Goal: Task Accomplishment & Management: Complete application form

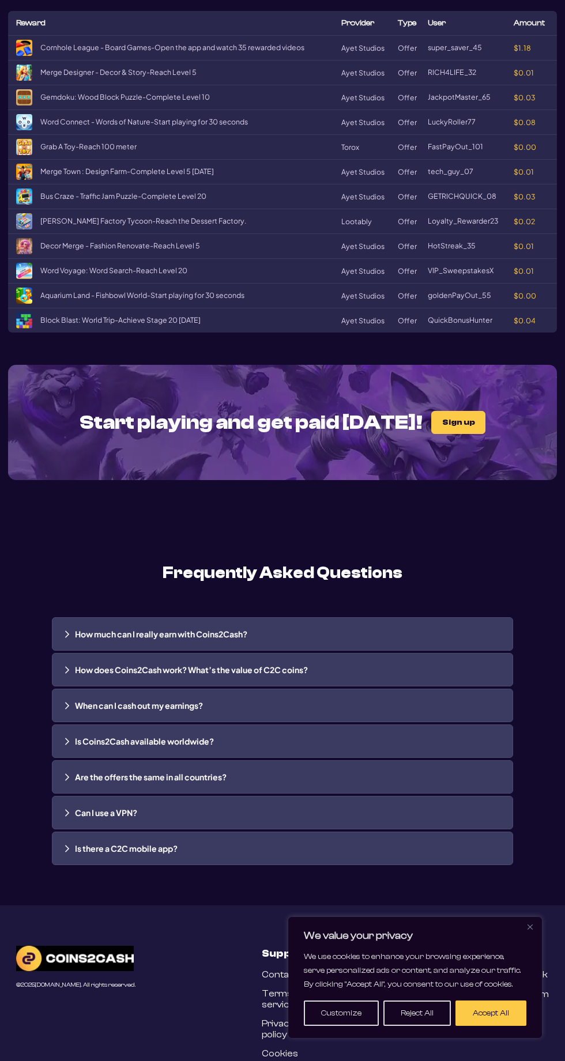
click at [509, 1025] on button "Accept All" at bounding box center [490, 1012] width 71 height 25
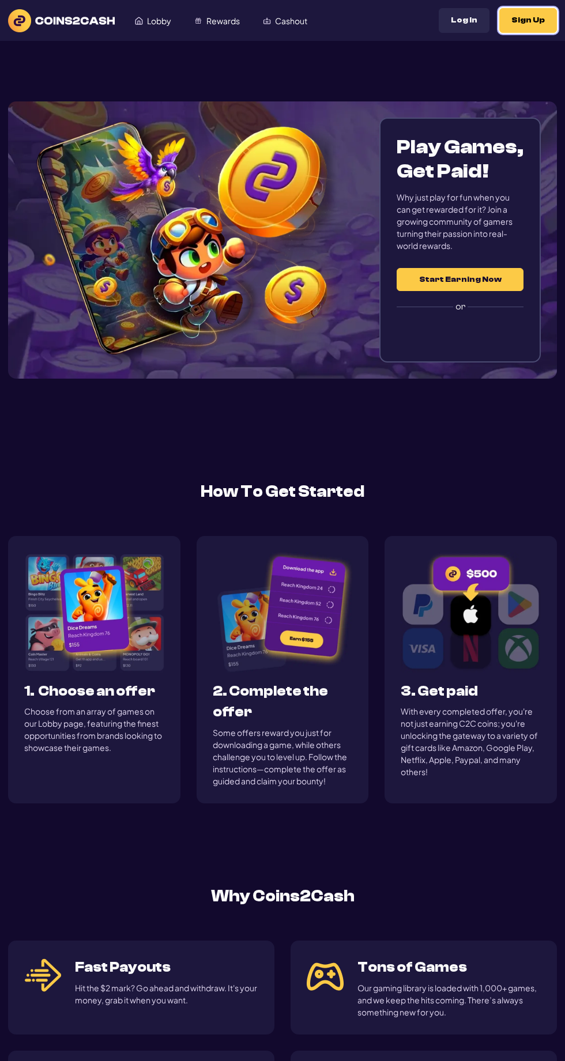
click at [521, 9] on button "Sign Up" at bounding box center [528, 20] width 58 height 25
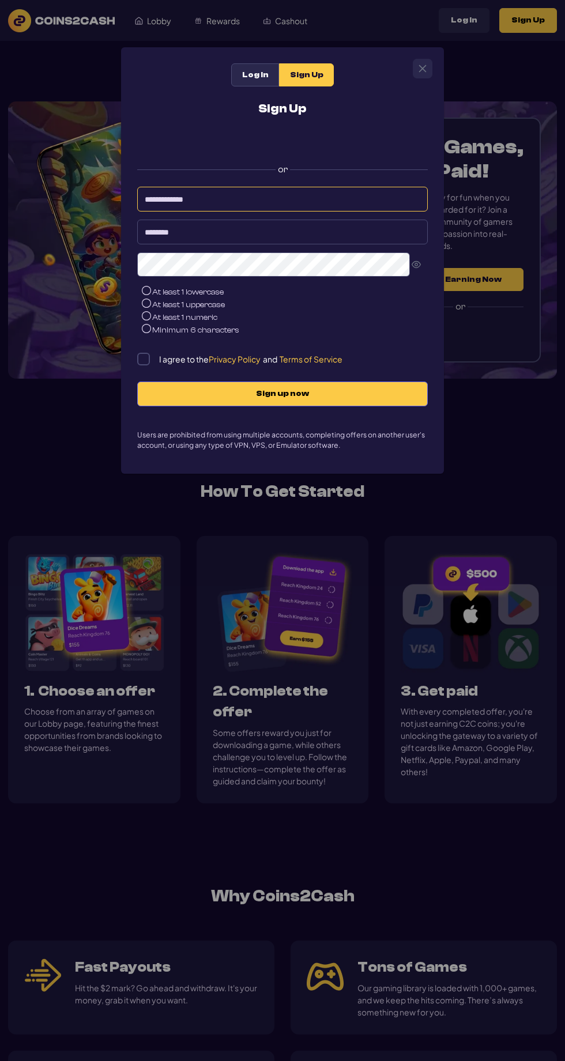
click at [194, 196] on input at bounding box center [282, 199] width 290 height 25
type input "**********"
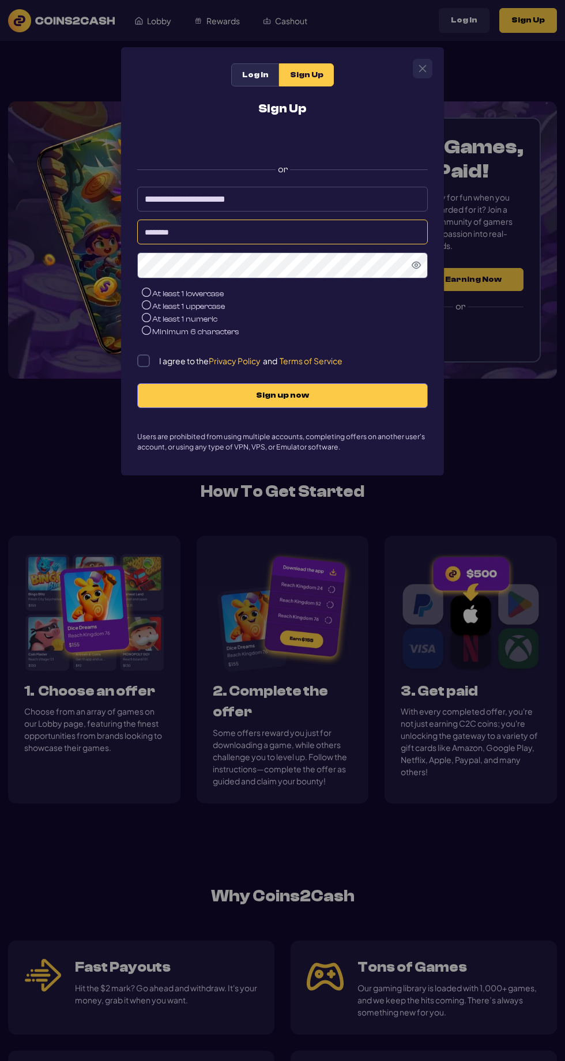
click at [164, 234] on input at bounding box center [282, 231] width 290 height 25
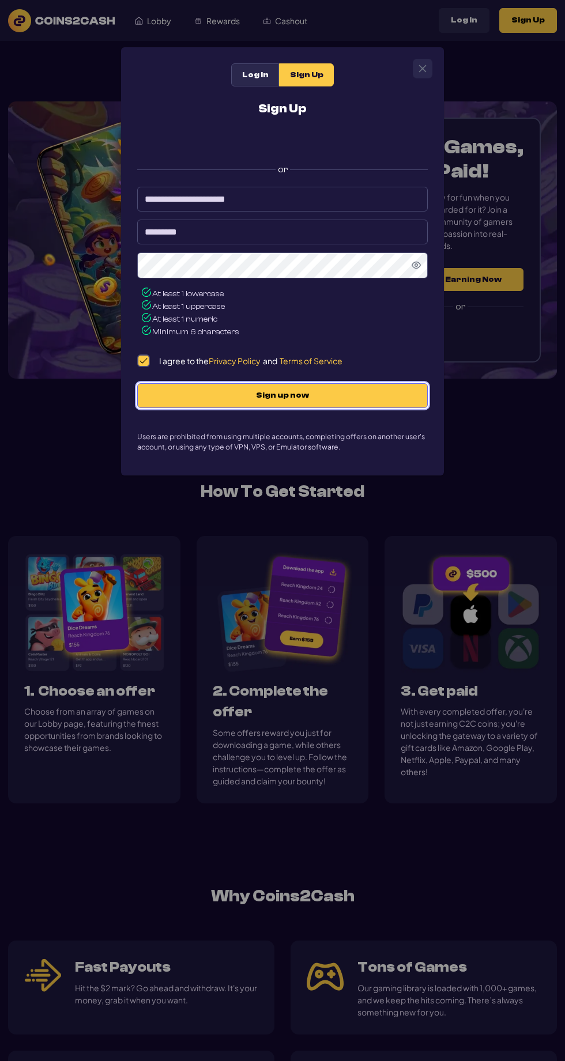
click at [185, 396] on span "Sign up now" at bounding box center [282, 396] width 266 height 10
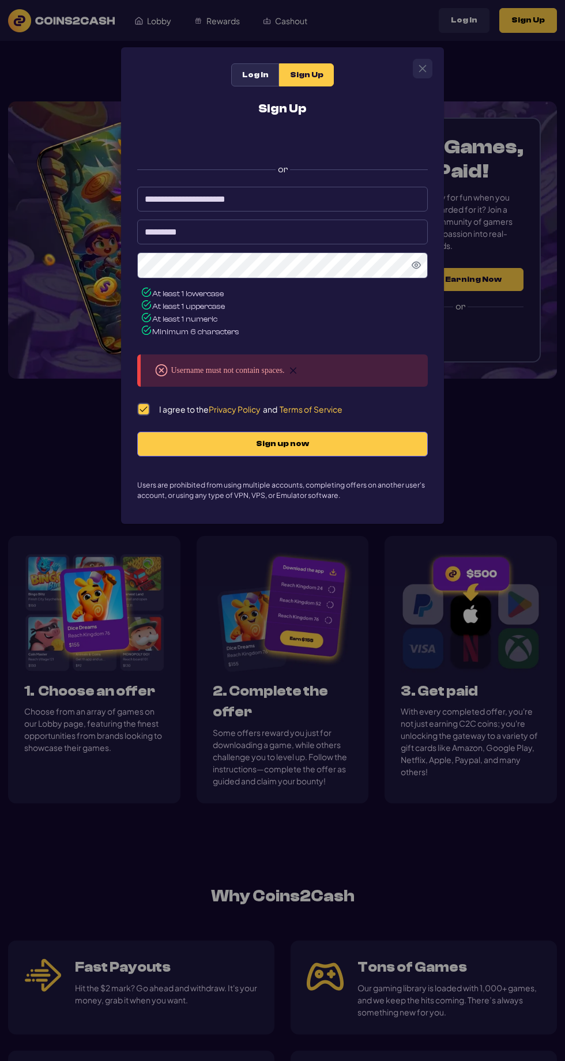
click at [213, 232] on input "********" at bounding box center [282, 231] width 290 height 25
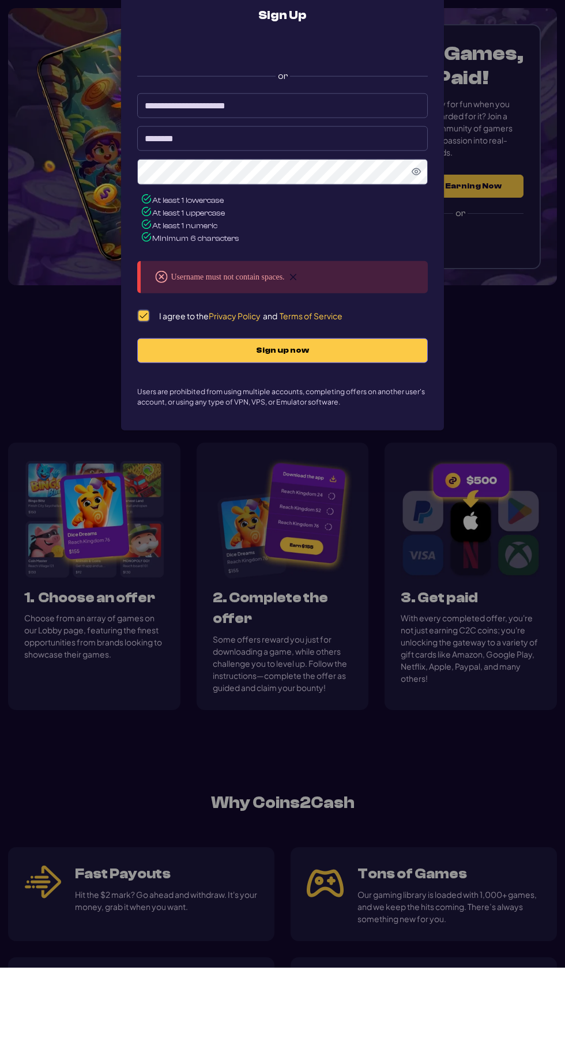
type input "********"
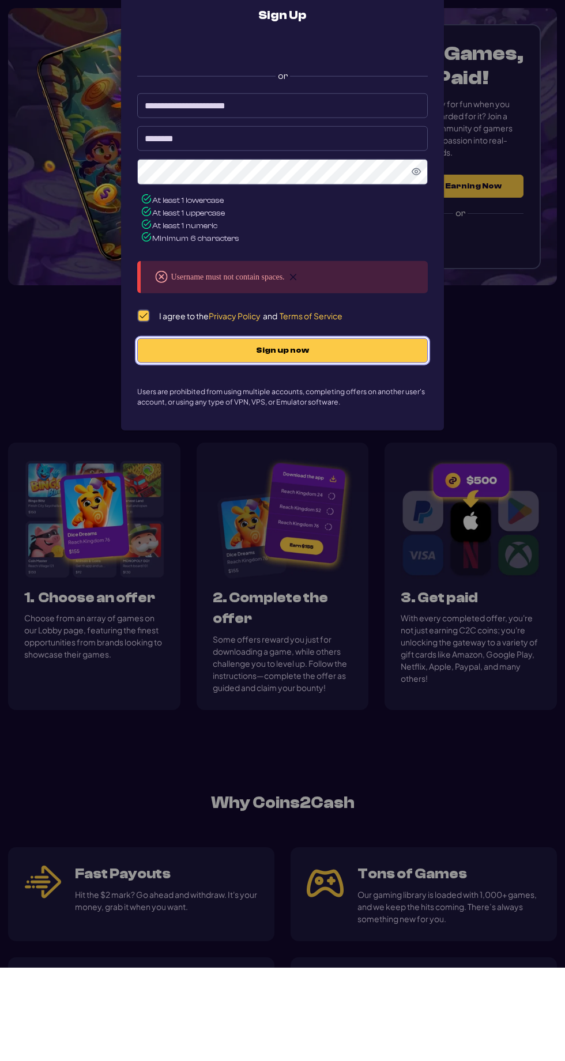
click at [213, 445] on span "Sign up now" at bounding box center [282, 444] width 266 height 10
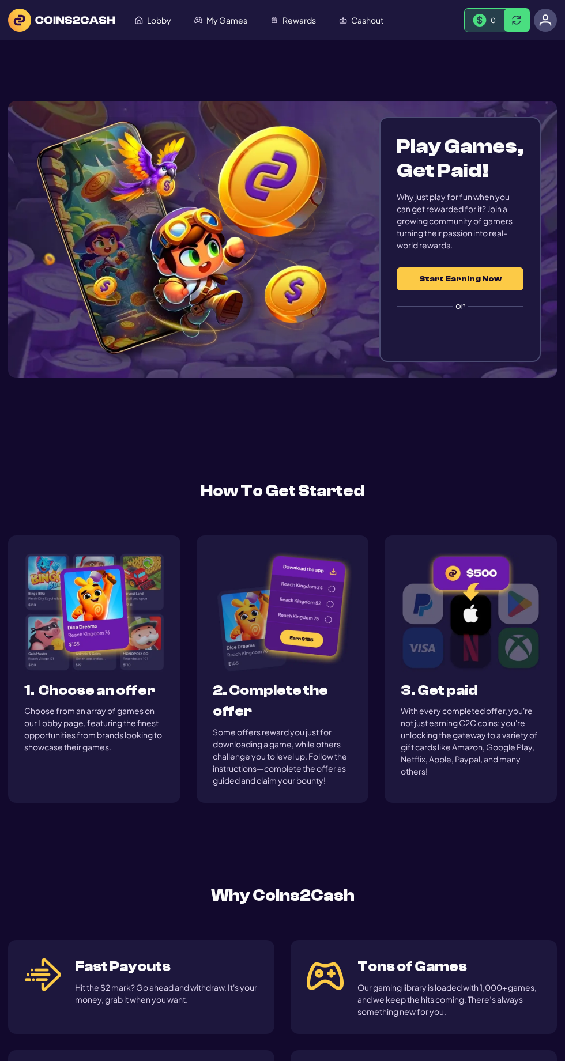
click at [155, 21] on span "Lobby" at bounding box center [159, 20] width 24 height 8
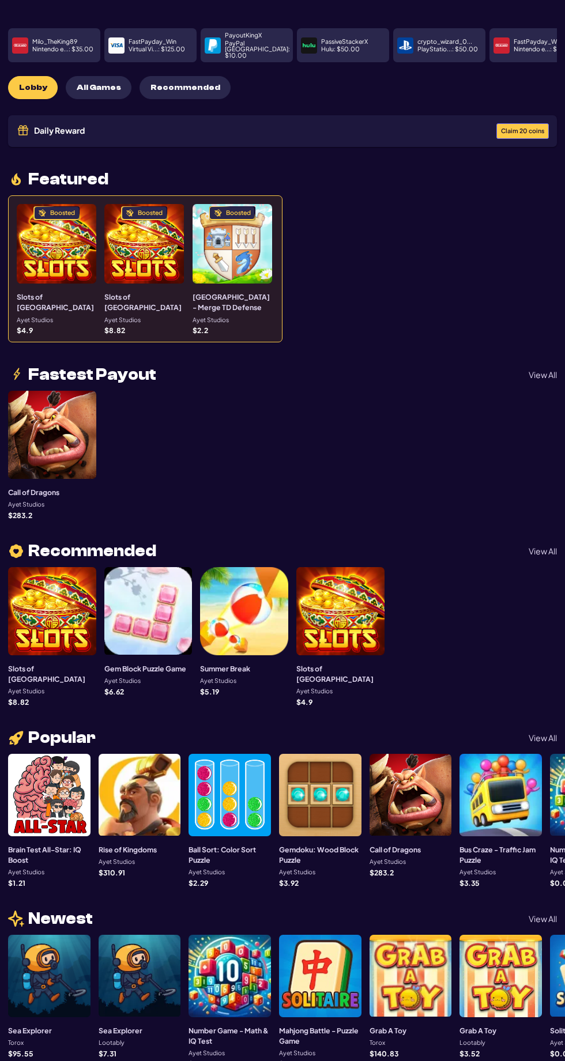
scroll to position [58, 0]
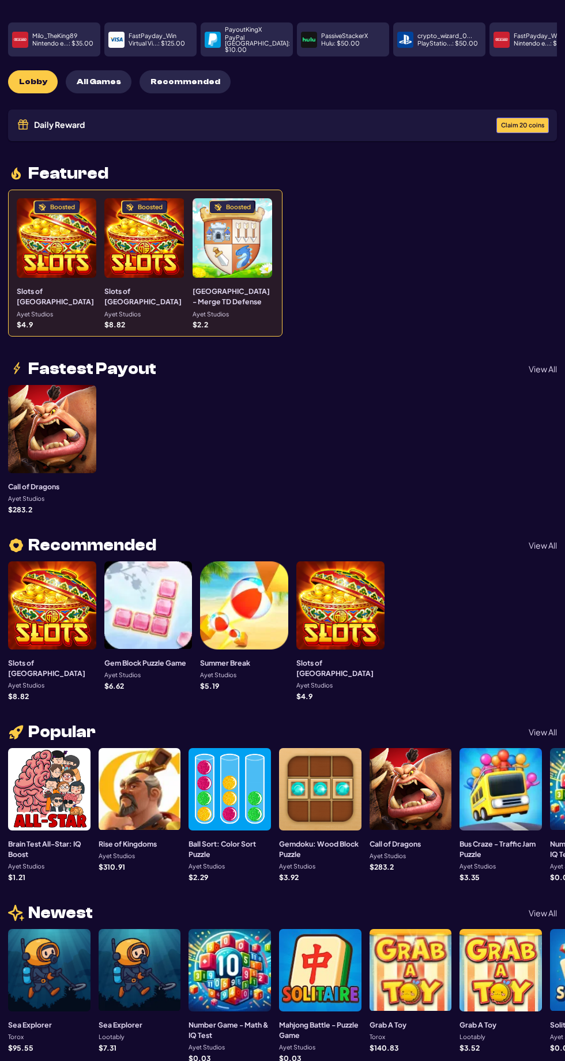
click at [219, 804] on div at bounding box center [229, 789] width 82 height 82
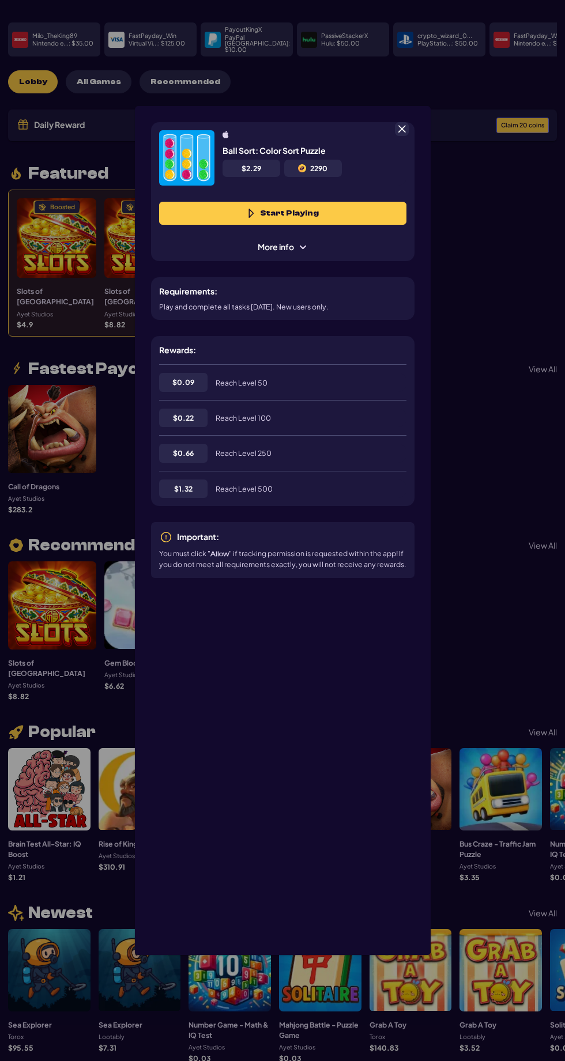
scroll to position [58, 0]
click at [509, 800] on div "Ball Sort: Color Sort Puzzle $ 2.29 2290 Start Playing More info Requirements: …" at bounding box center [282, 530] width 565 height 1061
click at [518, 641] on div "Ball Sort: Color Sort Puzzle $ 2.29 2290 Start Playing More info Requirements: …" at bounding box center [282, 530] width 565 height 1061
click at [401, 134] on span at bounding box center [401, 129] width 10 height 10
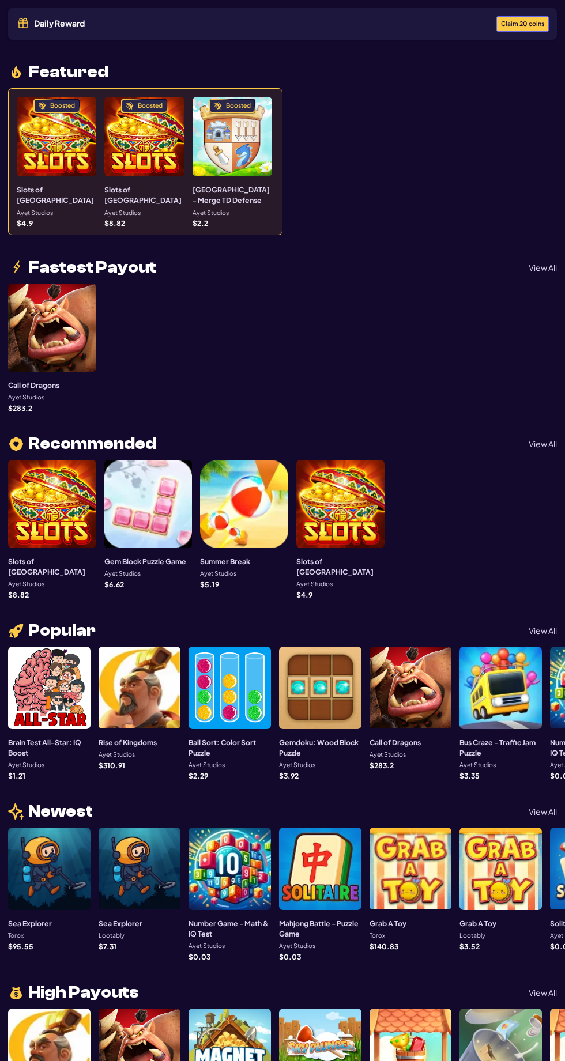
scroll to position [171, 0]
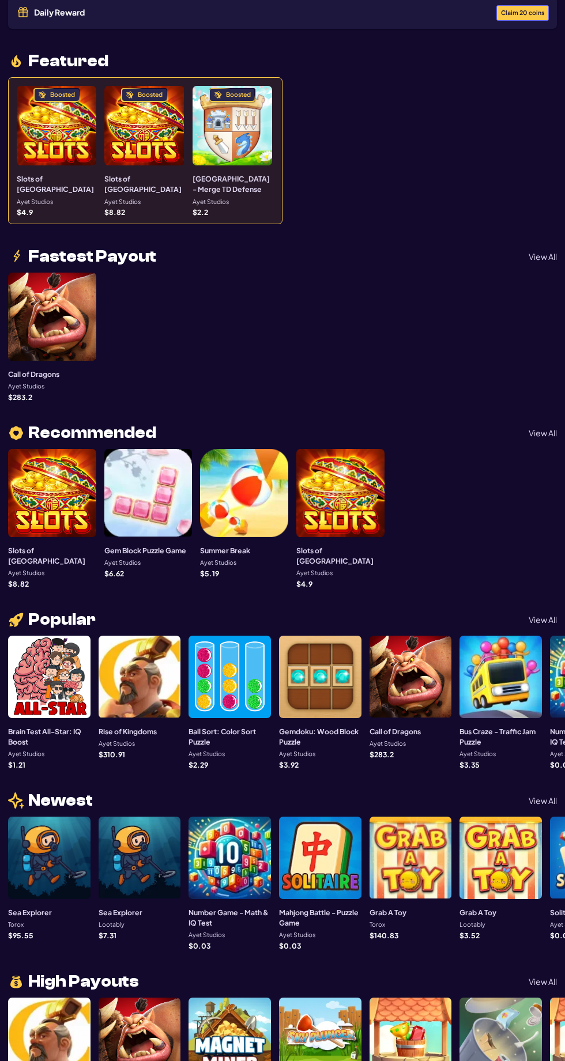
click at [501, 926] on div "Grab A Toy Lootably $ 3.52" at bounding box center [500, 882] width 82 height 132
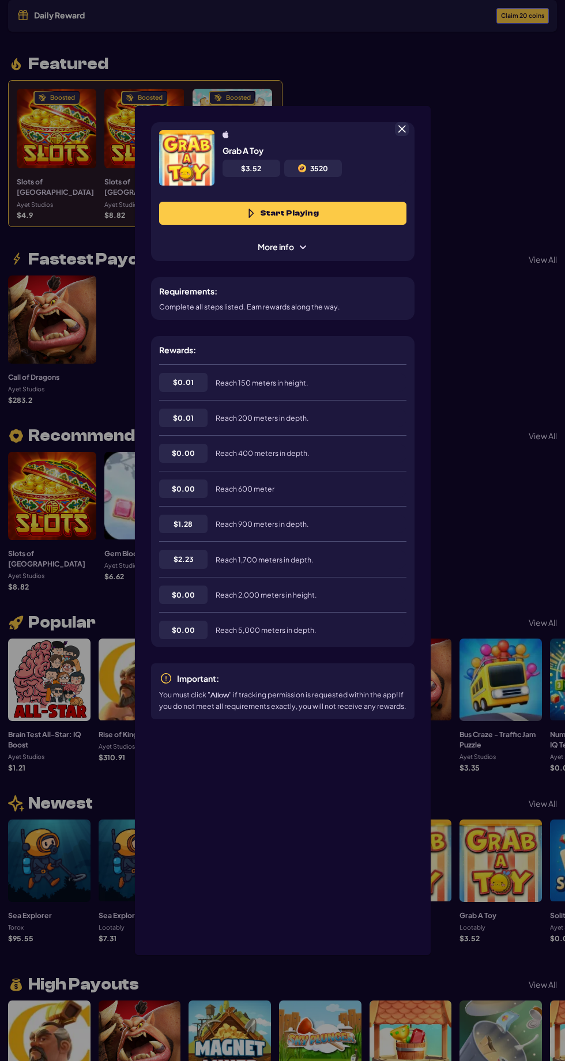
scroll to position [58, 0]
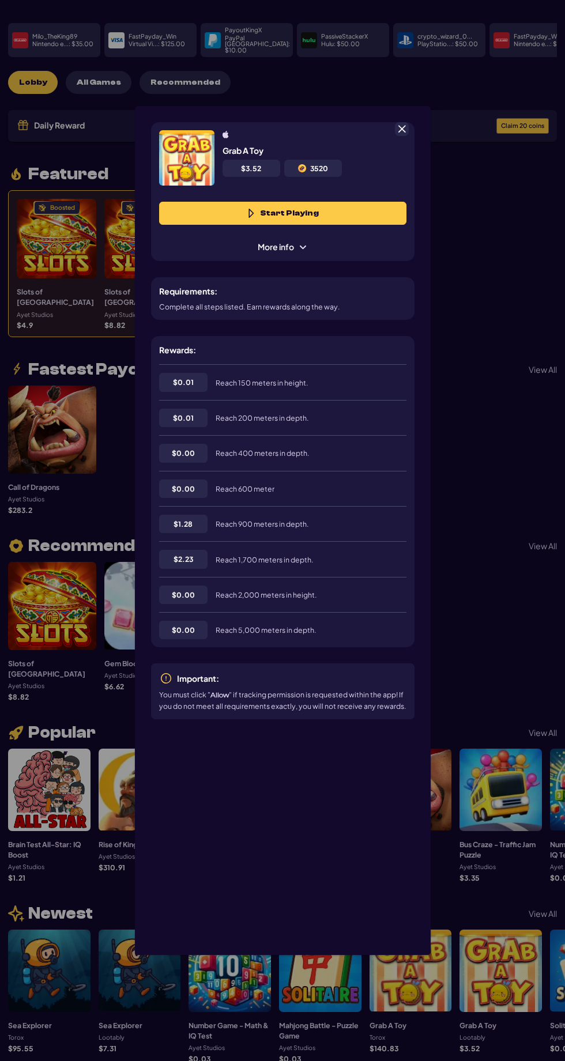
click at [513, 637] on div "Grab A Toy $ 3.52 3520 Start Playing More info Requirements: Complete all steps…" at bounding box center [282, 530] width 565 height 1061
click at [515, 454] on div "Grab A Toy $ 3.52 3520 Start Playing More info Requirements: Complete all steps…" at bounding box center [282, 530] width 565 height 1061
click at [401, 134] on span at bounding box center [401, 129] width 10 height 10
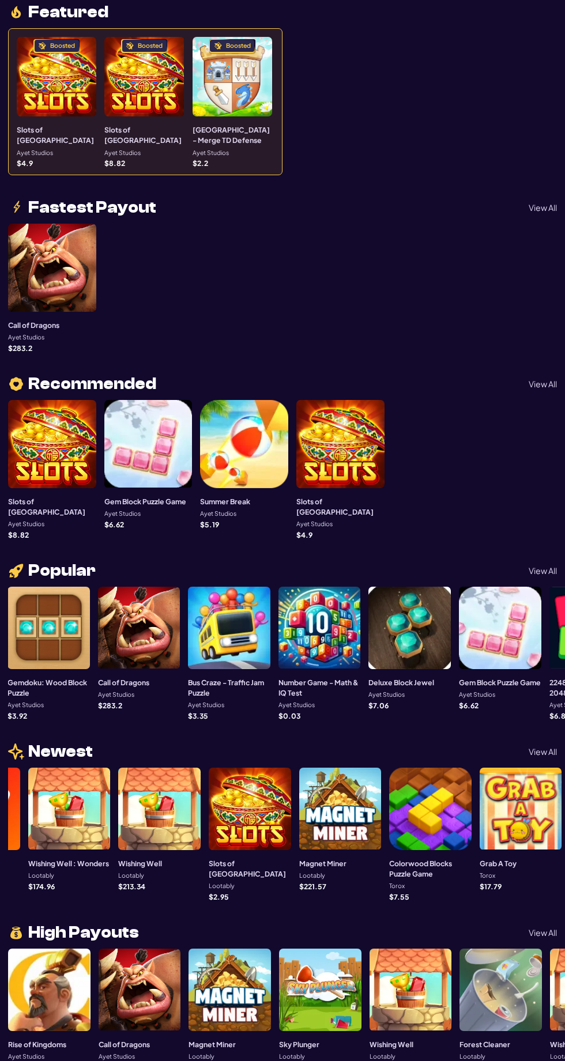
scroll to position [219, 0]
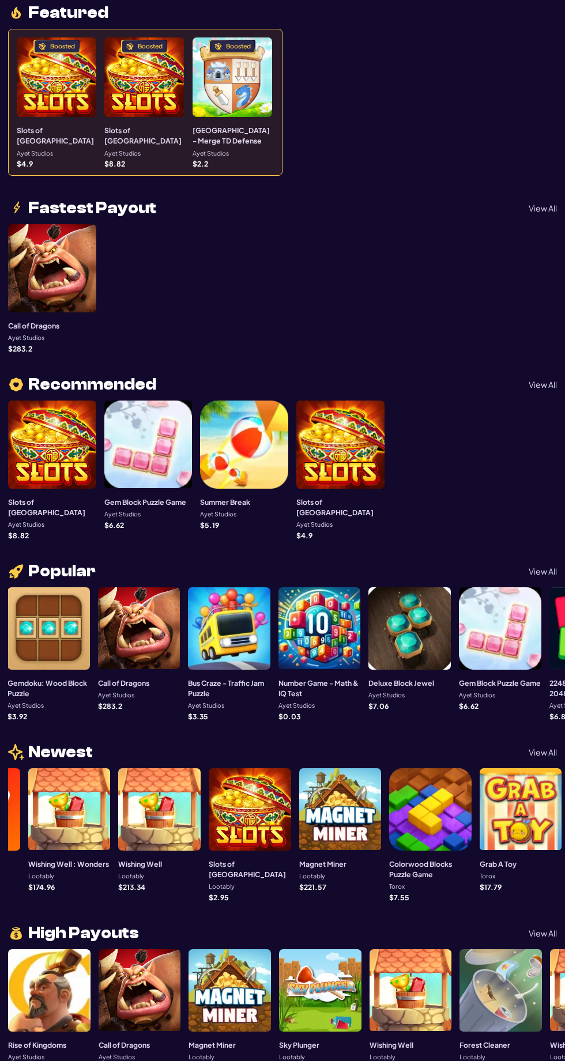
click at [160, 450] on div at bounding box center [148, 444] width 88 height 88
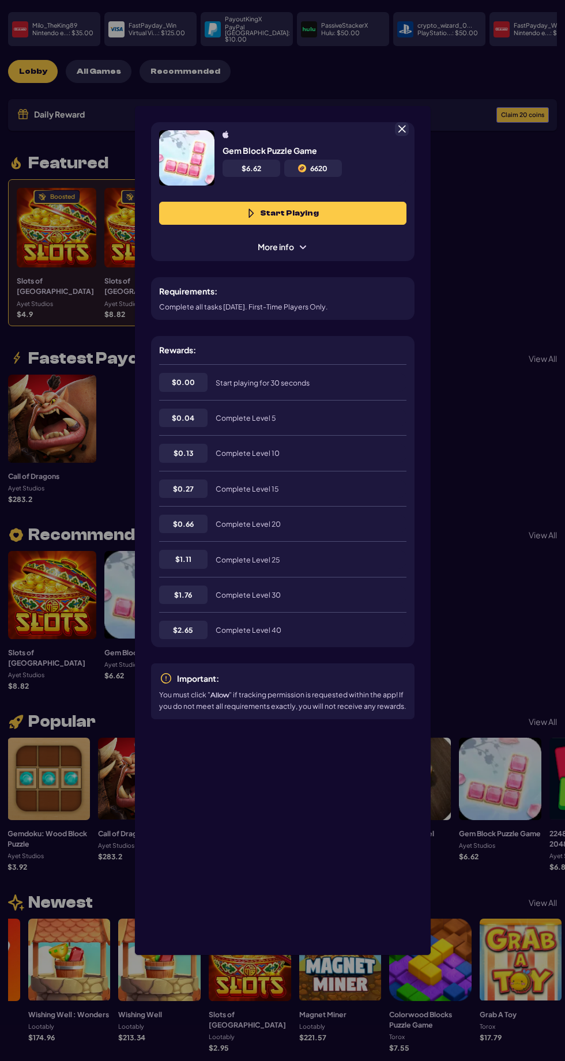
scroll to position [58, 0]
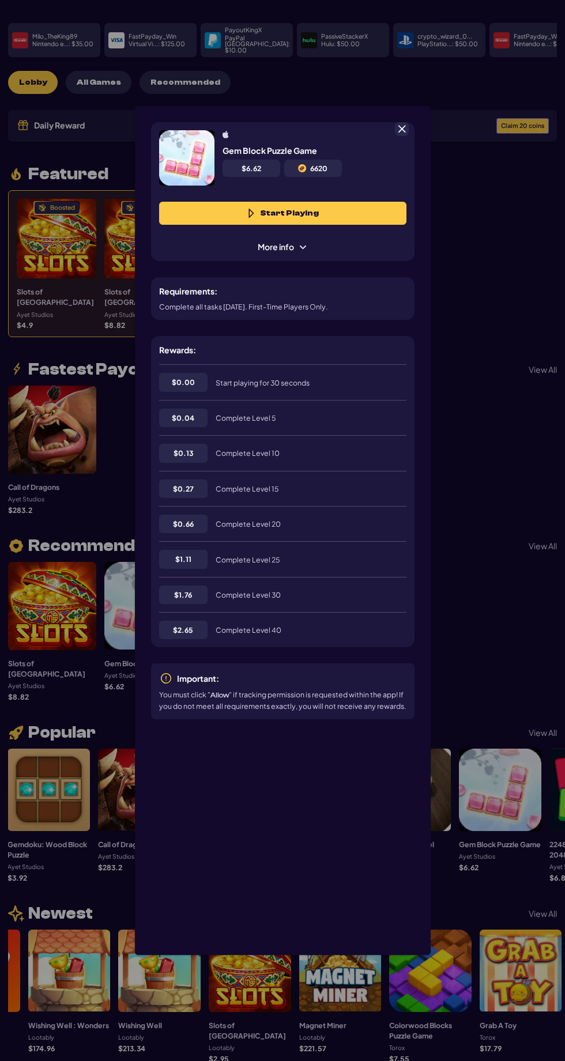
click at [222, 202] on button "Start Playing" at bounding box center [282, 213] width 247 height 23
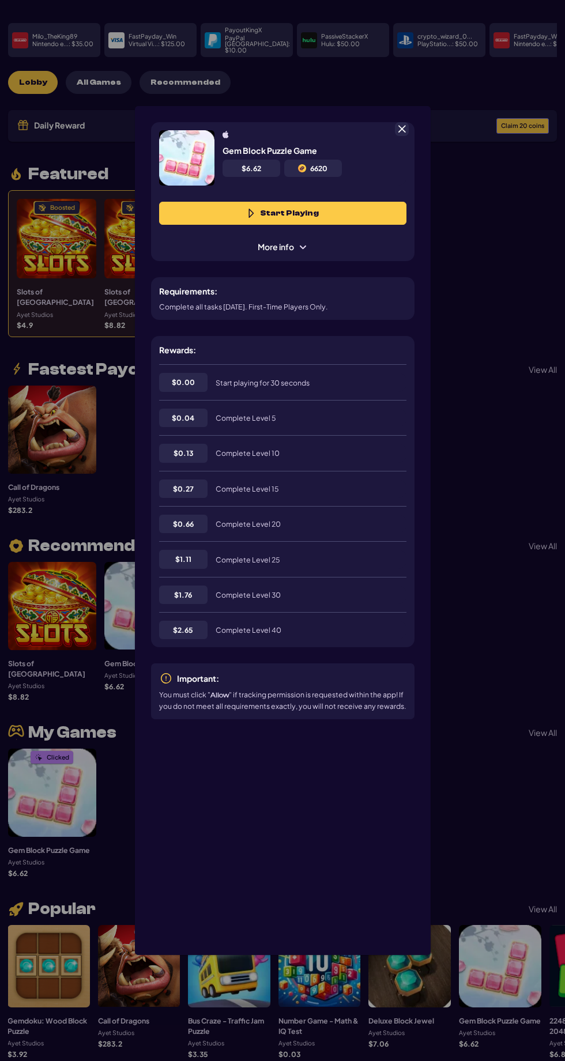
click at [510, 457] on div "Gem Block Puzzle Game $ 6.62 6620 Start Playing More info Requirements: Complet…" at bounding box center [282, 530] width 565 height 1061
click at [401, 124] on span at bounding box center [401, 129] width 10 height 10
